Goal: Information Seeking & Learning: Learn about a topic

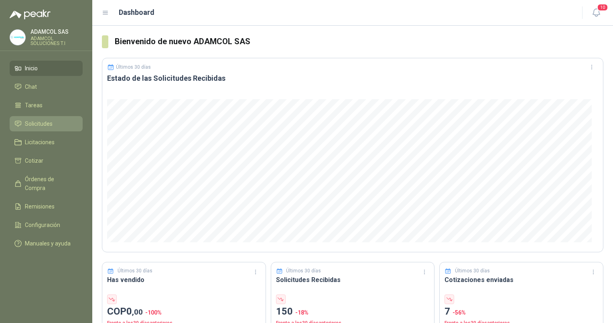
click at [44, 124] on span "Solicitudes" at bounding box center [39, 123] width 28 height 9
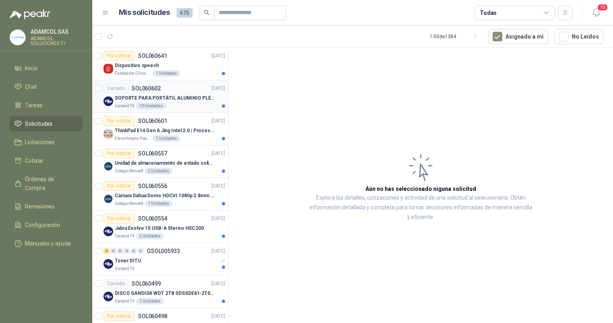
click at [130, 98] on p "SOPORTE PARA PORTÁTIL ALUMINIO PLEGABLE VTA" at bounding box center [165, 98] width 100 height 8
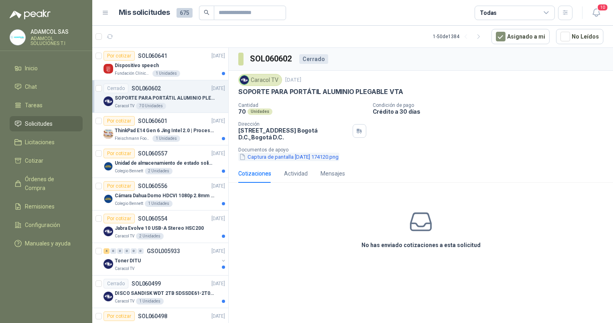
click at [274, 156] on button "Captura de pantalla [DATE] 174120.png" at bounding box center [288, 157] width 101 height 8
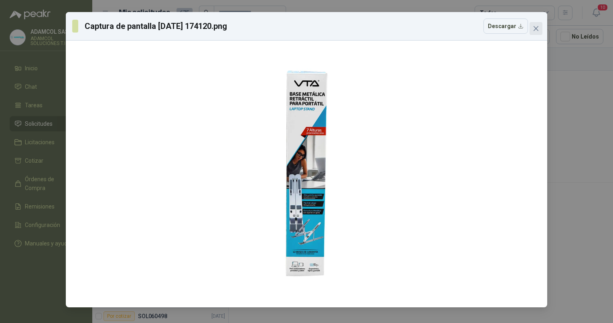
click at [537, 28] on icon "close" at bounding box center [536, 28] width 5 height 5
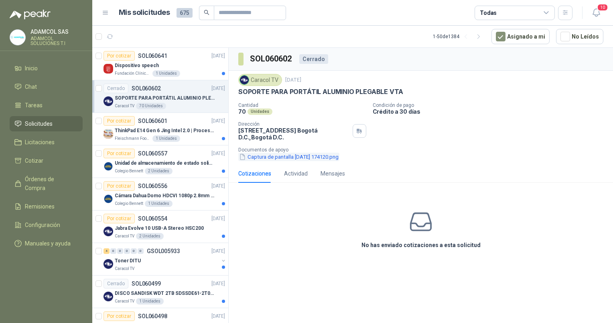
click at [319, 157] on button "Captura de pantalla [DATE] 174120.png" at bounding box center [288, 157] width 101 height 8
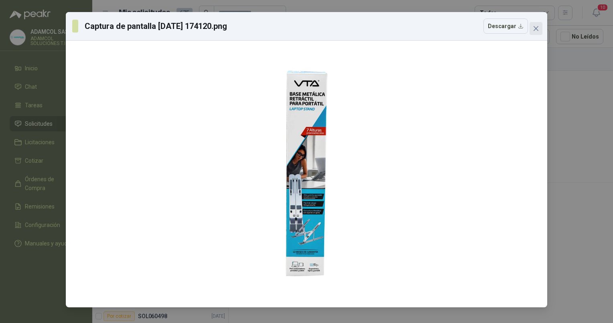
click at [540, 30] on span "Close" at bounding box center [536, 28] width 13 height 6
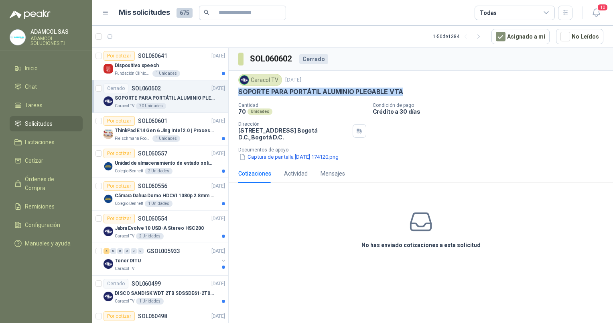
drag, startPoint x: 239, startPoint y: 90, endPoint x: 401, endPoint y: 89, distance: 161.7
click at [401, 89] on p "SOPORTE PARA PORTÁTIL ALUMINIO PLEGABLE VTA" at bounding box center [320, 91] width 165 height 8
copy p "SOPORTE PARA PORTÁTIL ALUMINIO PLEGABLE VTA"
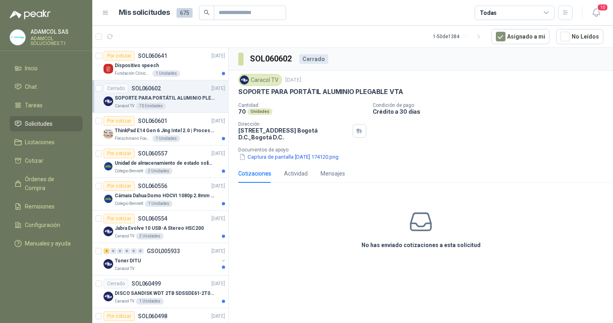
click at [317, 60] on div "Cerrado" at bounding box center [313, 59] width 29 height 10
click at [145, 128] on p "ThinkPad E14 Gen 6 Jing Intel 2.0 | Procesador Intel Core Ultra 5 125U ( 12" at bounding box center [165, 131] width 100 height 8
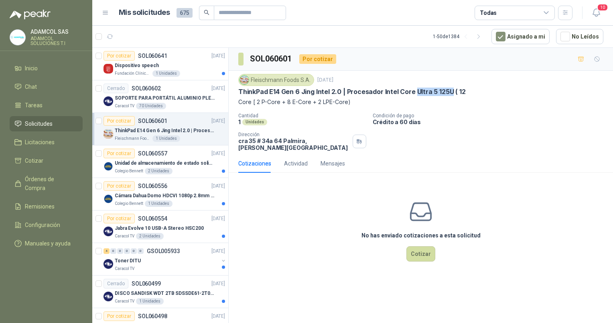
drag, startPoint x: 414, startPoint y: 91, endPoint x: 449, endPoint y: 87, distance: 35.5
click at [449, 87] on p "ThinkPad E14 Gen 6 Jing Intel 2.0 | Procesador Intel Core Ultra 5 125U ( 12" at bounding box center [352, 91] width 228 height 8
copy p "Ultra 5 125U"
drag, startPoint x: 311, startPoint y: 79, endPoint x: 251, endPoint y: 79, distance: 59.4
click at [251, 79] on div "Fleischmann Foods S.A." at bounding box center [276, 80] width 76 height 12
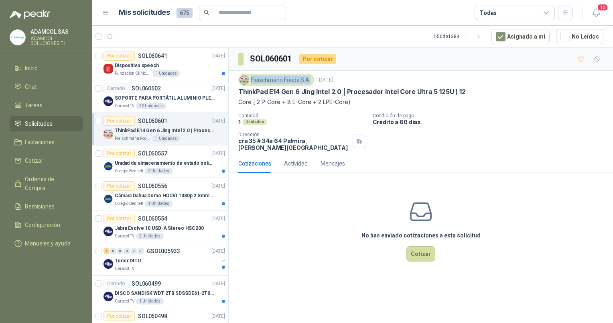
copy div "Fleischmann Foods S.A."
click at [139, 64] on p "Dispositivo speech" at bounding box center [137, 66] width 44 height 8
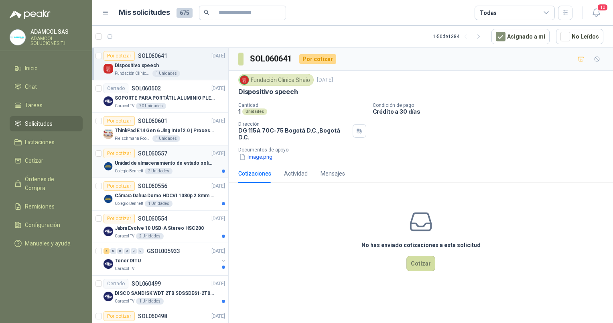
click at [136, 159] on p "Unidad de almacenamiento de estado solido Marca SK hynix [DATE] NVMe 256GB HFM2…" at bounding box center [165, 163] width 100 height 8
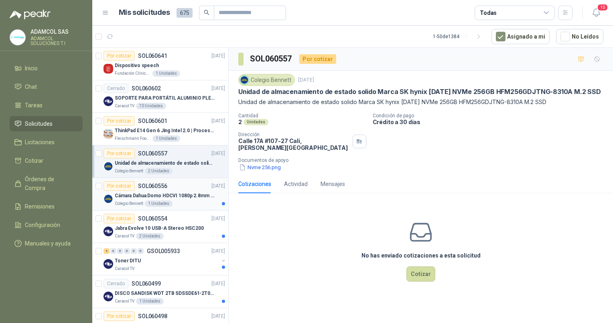
click at [141, 197] on p "Cámara Dahua Domo HDCVI 1080p 2.8mm IP67 Led IR 30m mts nocturnos" at bounding box center [165, 196] width 100 height 8
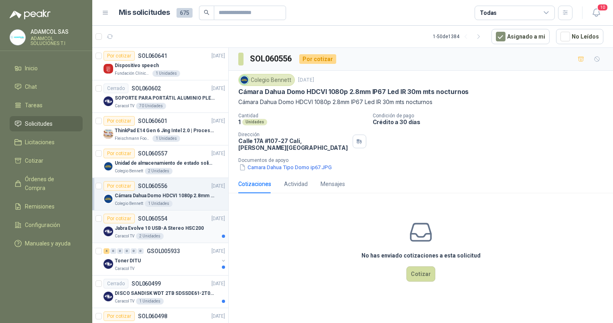
click at [138, 233] on div "2 Unidades" at bounding box center [150, 236] width 28 height 6
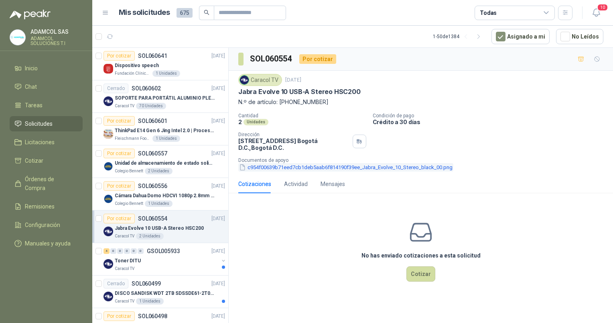
click at [297, 167] on button "c954f00639b71eed7cb1deb5aab6f814190f39ee_Jabra_Evolve_10_Stereo_black_00.png" at bounding box center [345, 167] width 215 height 8
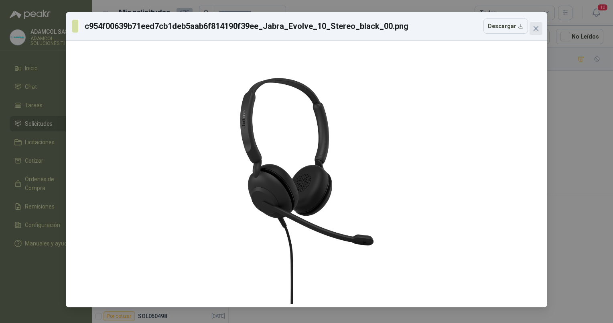
click at [536, 30] on icon "close" at bounding box center [536, 28] width 6 height 6
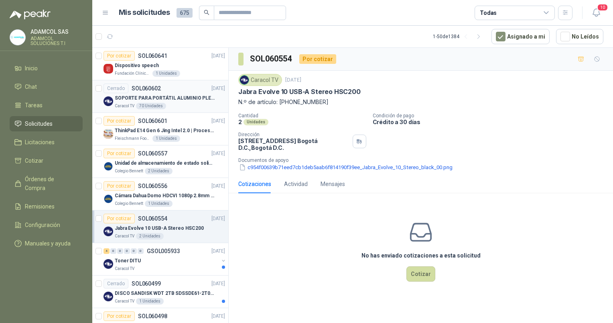
click at [170, 98] on p "SOPORTE PARA PORTÁTIL ALUMINIO PLEGABLE VTA" at bounding box center [165, 98] width 100 height 8
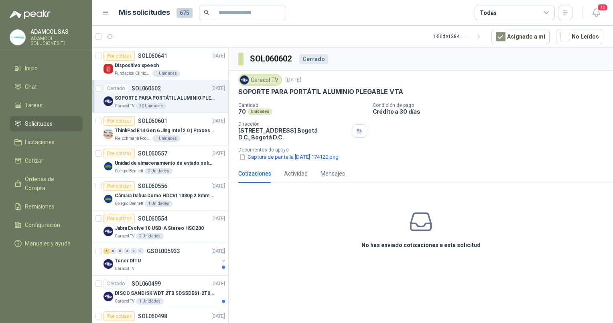
click at [417, 252] on div "No has enviado cotizaciones a esta solicitud" at bounding box center [421, 229] width 384 height 81
click at [423, 227] on icon at bounding box center [421, 221] width 25 height 25
click at [414, 231] on icon at bounding box center [421, 221] width 25 height 25
click at [333, 234] on div "No has enviado cotizaciones a esta solicitud" at bounding box center [421, 229] width 384 height 81
click at [291, 179] on div "Actividad" at bounding box center [296, 173] width 24 height 18
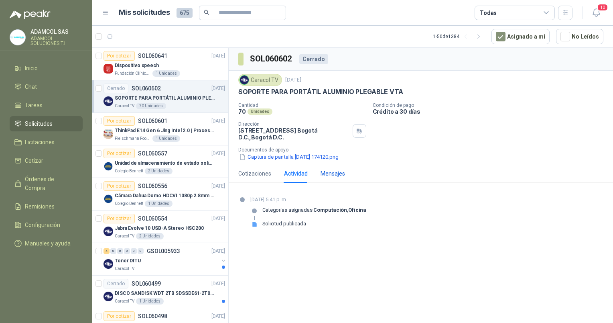
click at [333, 169] on div "Mensajes" at bounding box center [333, 173] width 24 height 9
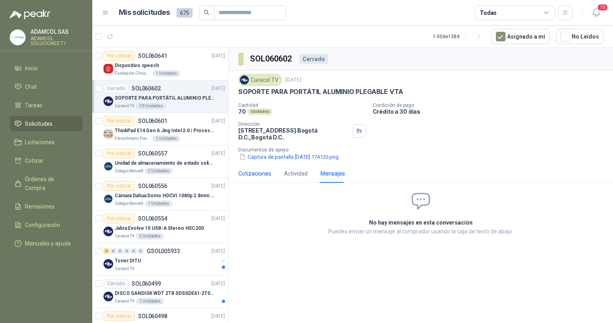
click at [258, 171] on div "Cotizaciones" at bounding box center [254, 173] width 33 height 9
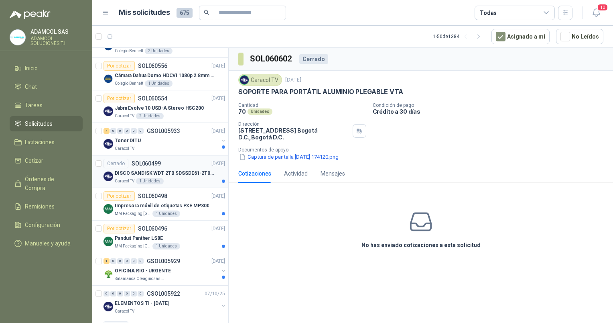
scroll to position [120, 0]
click at [159, 203] on p "Impresora móvil de etiquetas PXE MP300" at bounding box center [162, 205] width 94 height 8
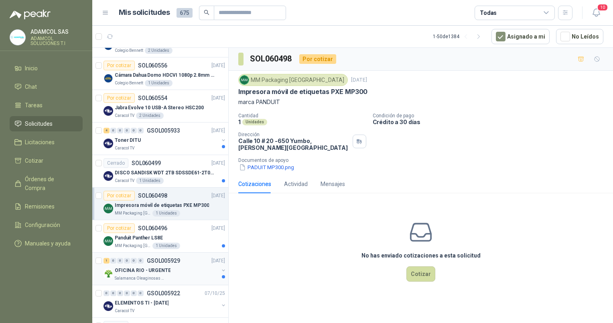
click at [135, 271] on p "OFICINA RIO - URGENTE" at bounding box center [143, 270] width 56 height 8
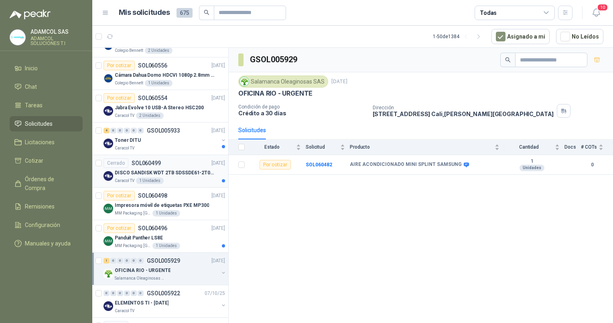
click at [155, 173] on p "DISCO SANDISK WDT 2TB SDSSDE61-2T00-G25" at bounding box center [165, 173] width 100 height 8
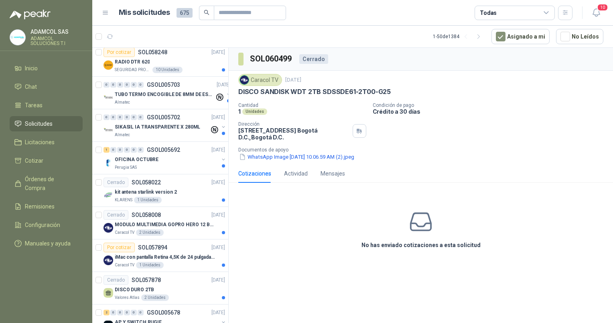
scroll to position [763, 0]
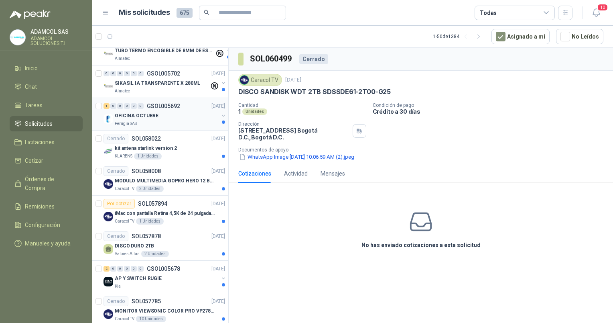
click at [161, 116] on div "OFICINA OCTUBRE" at bounding box center [167, 116] width 104 height 10
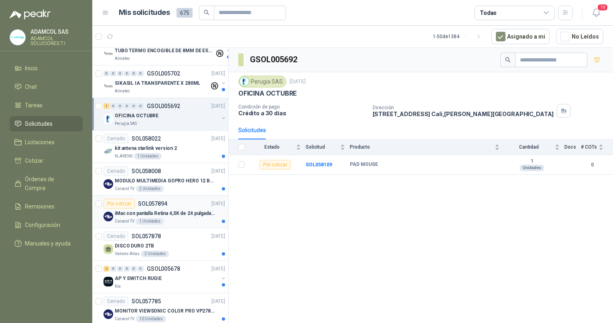
click at [154, 212] on p "iMac con pantalla Retina 4,5K de 24 pulgadas M4" at bounding box center [165, 213] width 100 height 8
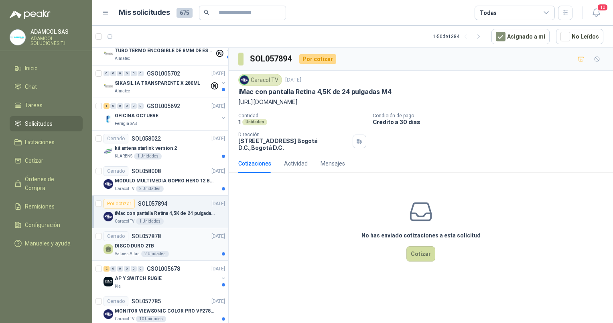
click at [142, 243] on p "DISCO DURO 2TB" at bounding box center [134, 246] width 39 height 8
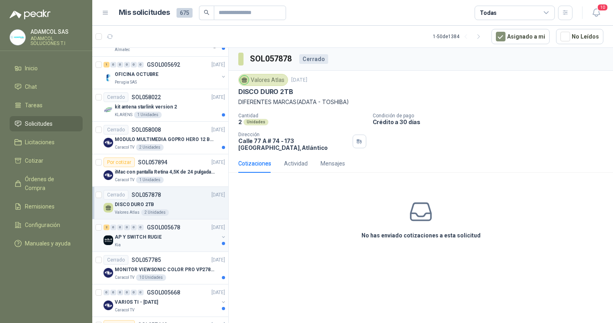
scroll to position [843, 0]
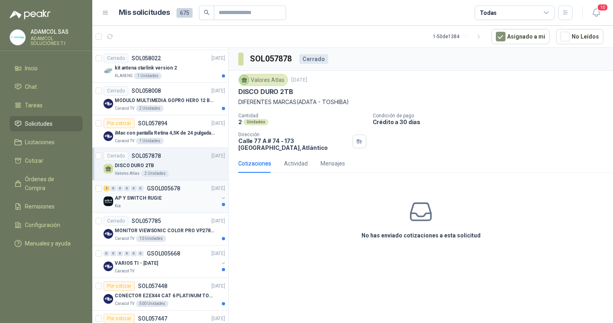
click at [149, 203] on div "Kia" at bounding box center [167, 206] width 104 height 6
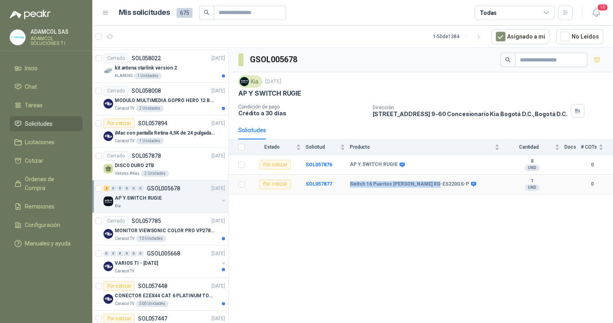
drag, startPoint x: 433, startPoint y: 184, endPoint x: 348, endPoint y: 183, distance: 85.1
click at [348, 183] on tr "Por cotizar SOL057877 Switch 16 Puertos [PERSON_NAME] RG-ES220GS-P 1 UND 0" at bounding box center [421, 185] width 384 height 20
copy tr "Switch 16 Puertos [PERSON_NAME] RG-ES220GS-P"
